Goal: Information Seeking & Learning: Learn about a topic

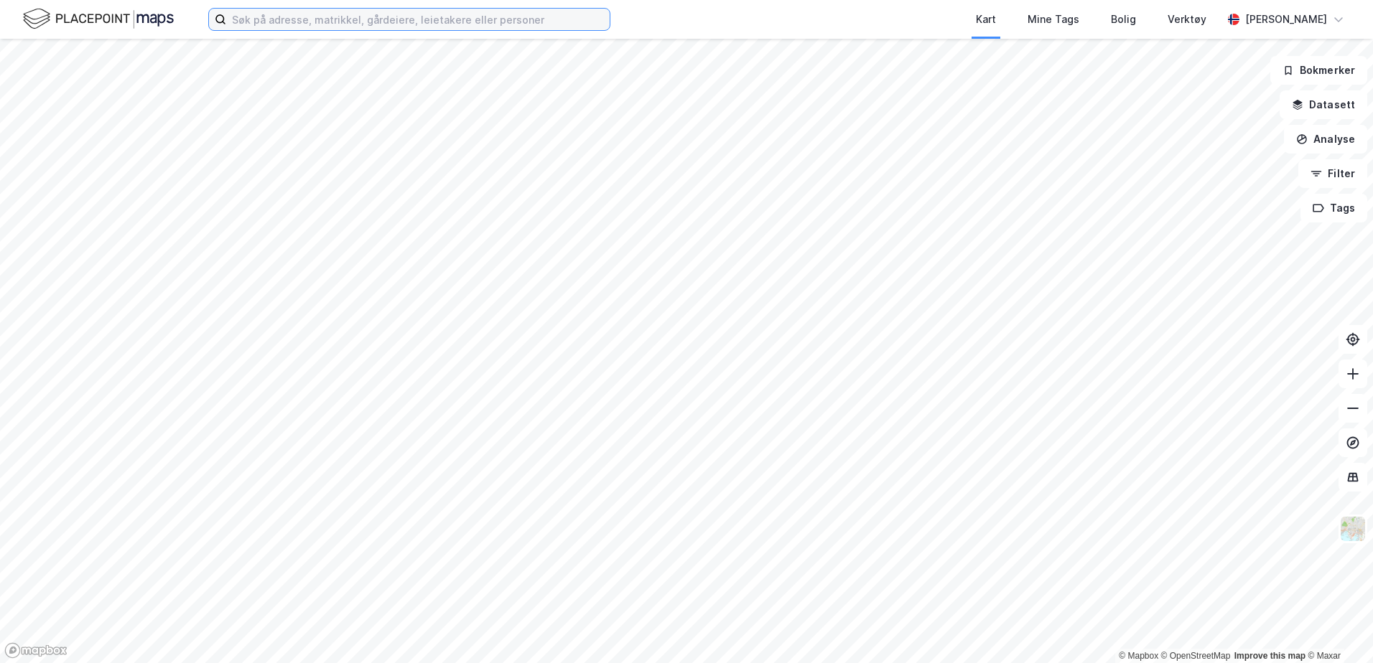
click at [259, 25] on input at bounding box center [417, 20] width 383 height 22
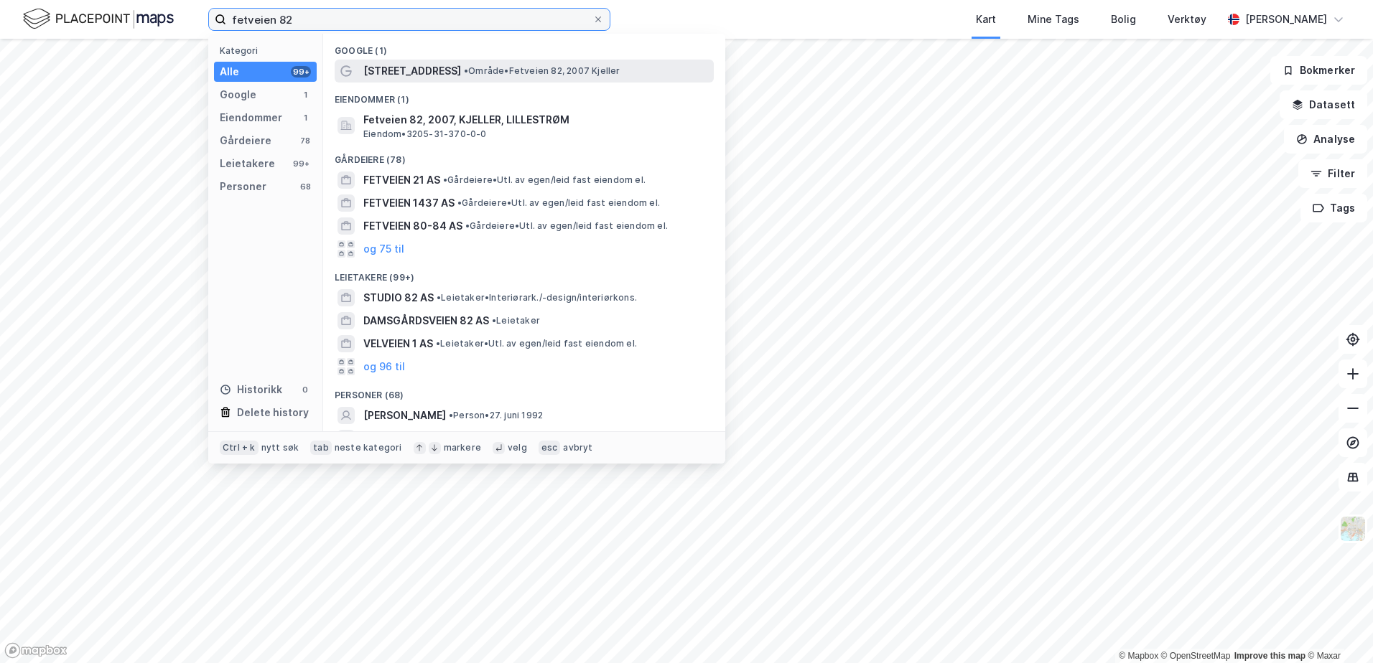
type input "fetveien 82"
click at [464, 75] on span "•" at bounding box center [466, 70] width 4 height 11
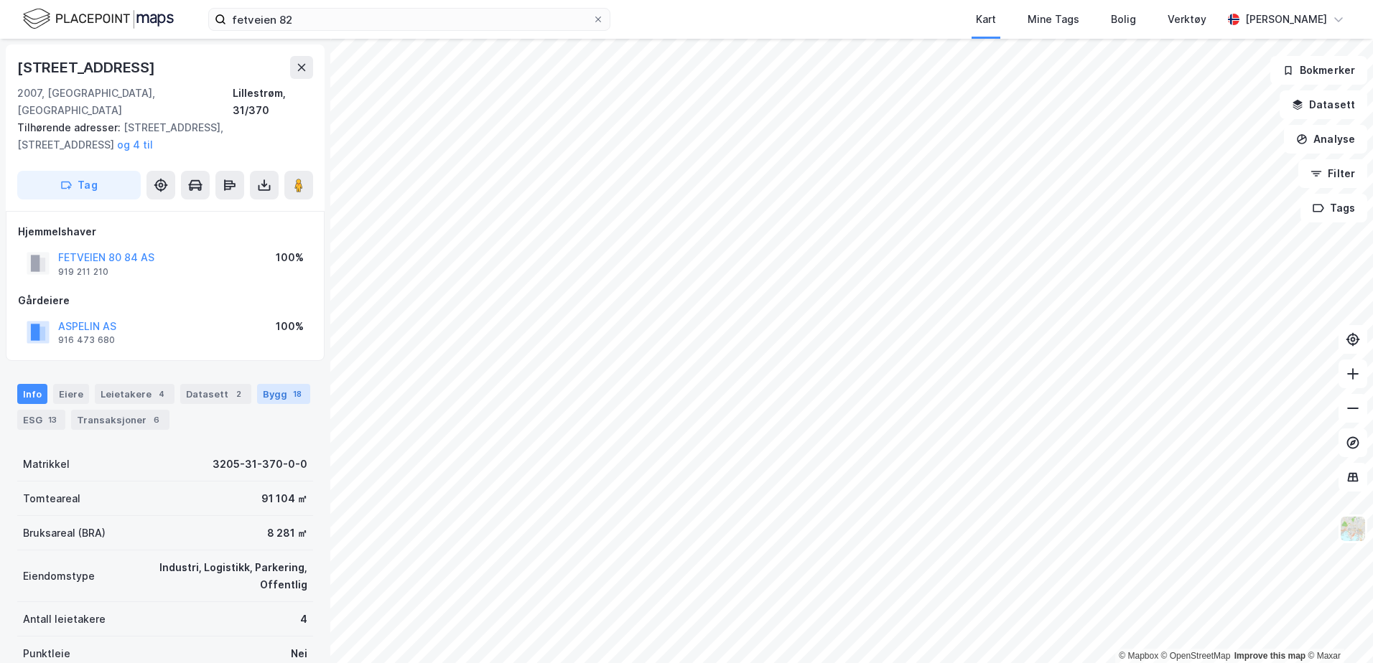
click at [259, 384] on div "Bygg 18" at bounding box center [283, 394] width 53 height 20
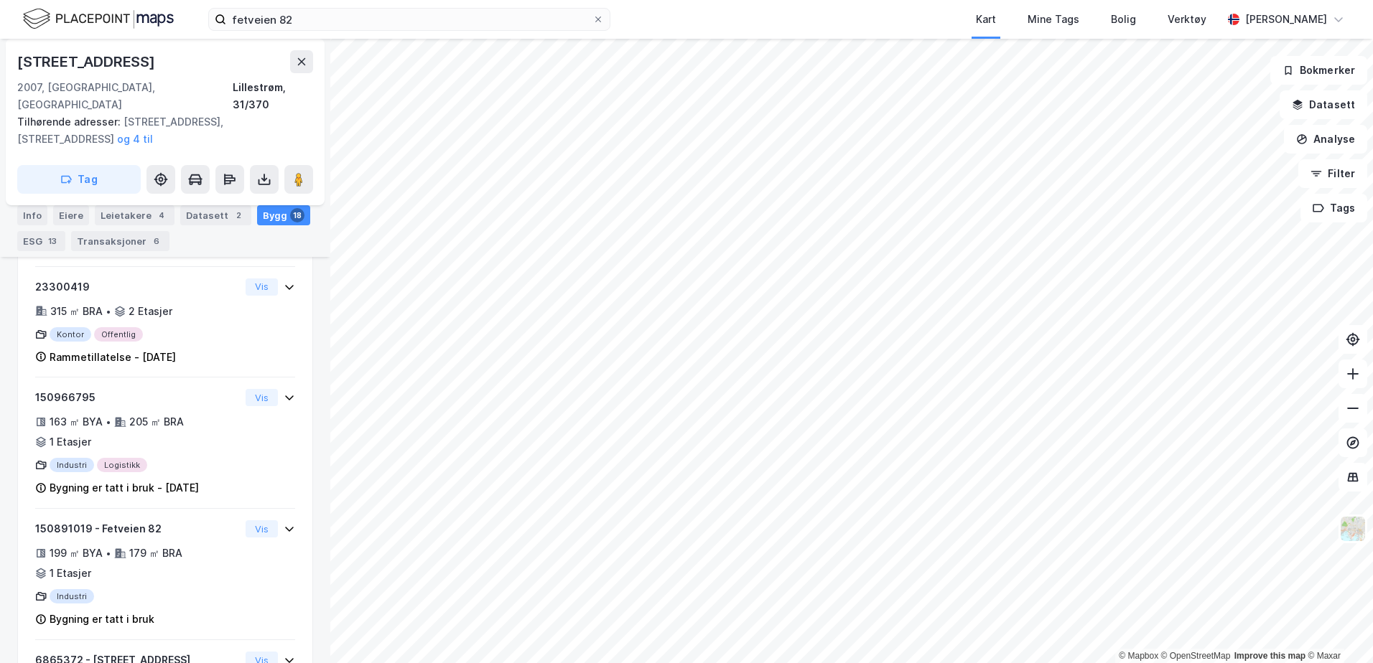
scroll to position [1992, 0]
